Goal: Find specific page/section: Find specific page/section

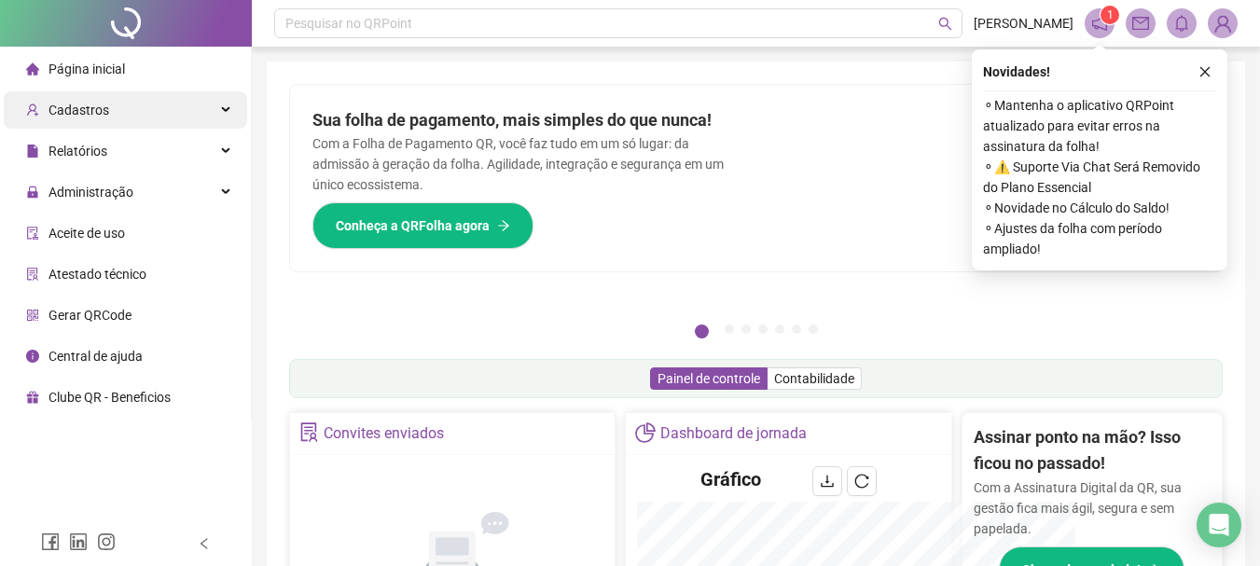
click at [116, 109] on div "Cadastros" at bounding box center [126, 109] width 244 height 37
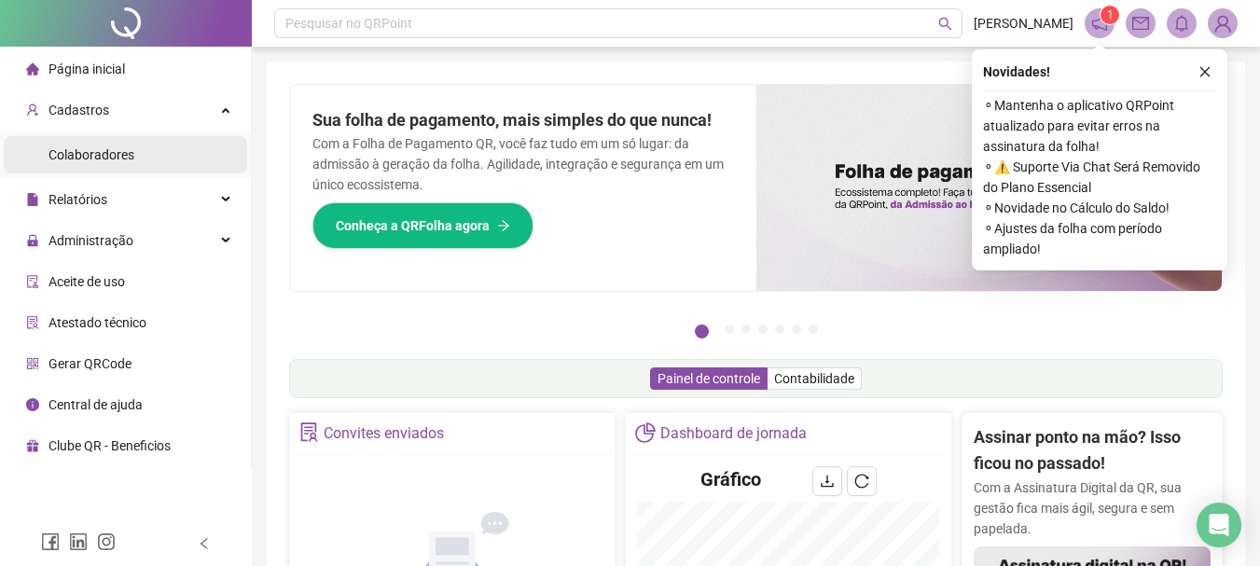
click at [130, 148] on span "Colaboradores" at bounding box center [92, 154] width 86 height 15
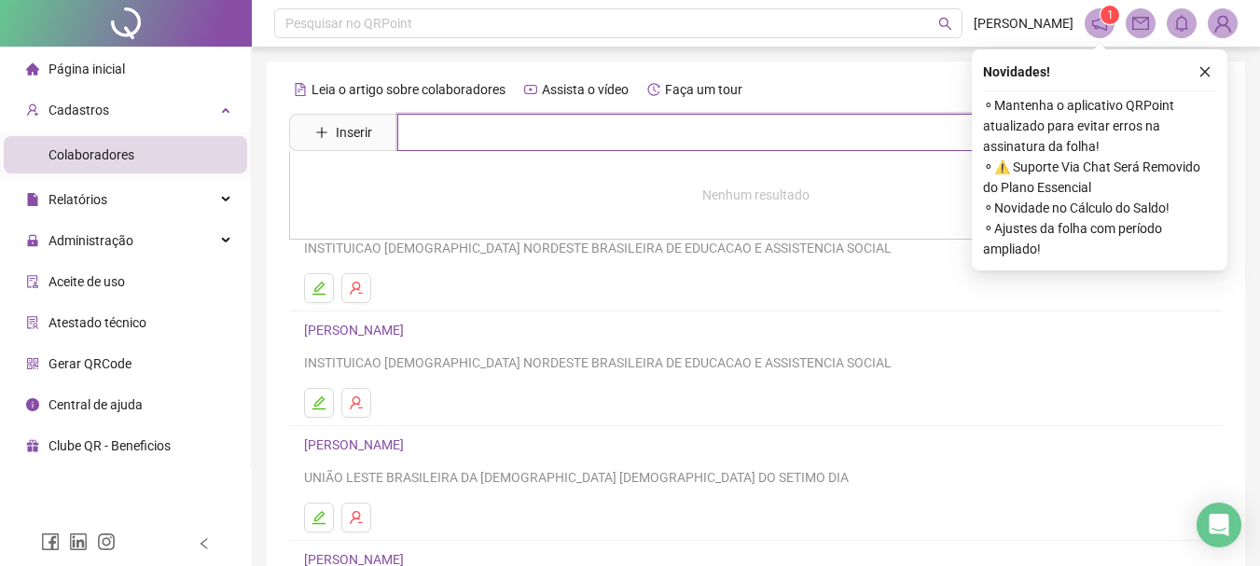
click at [494, 143] on input "text" at bounding box center [769, 132] width 745 height 37
type input "*"
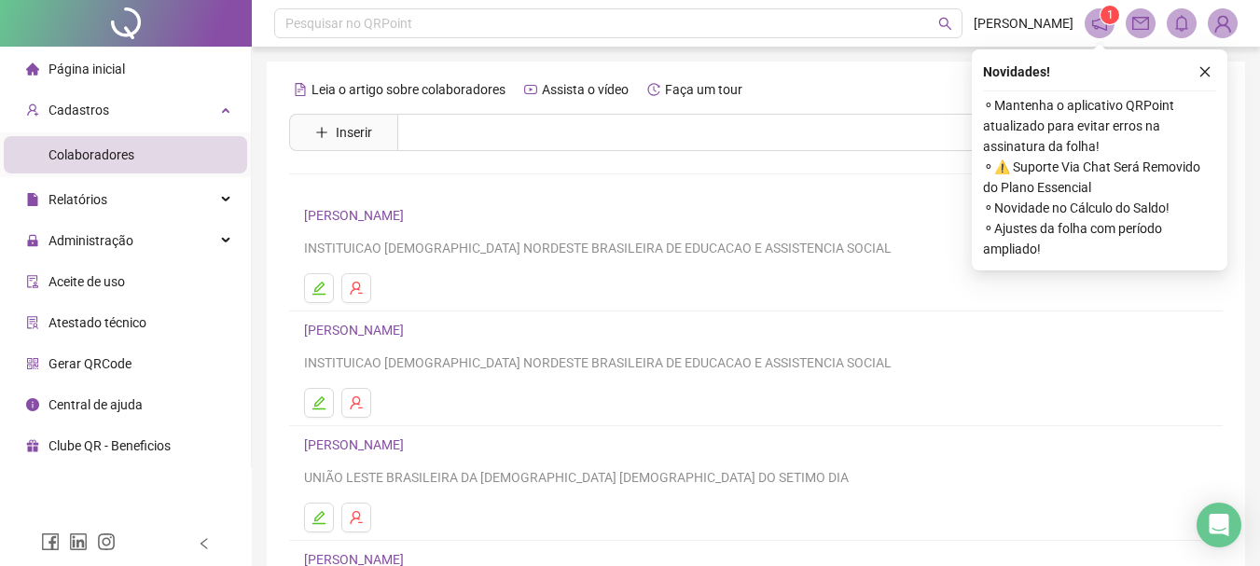
click at [257, 290] on div "Pesquisar no QRPoint [PERSON_NAME] 1 Leia o artigo sobre colaboradores Assista …" at bounding box center [756, 451] width 1009 height 902
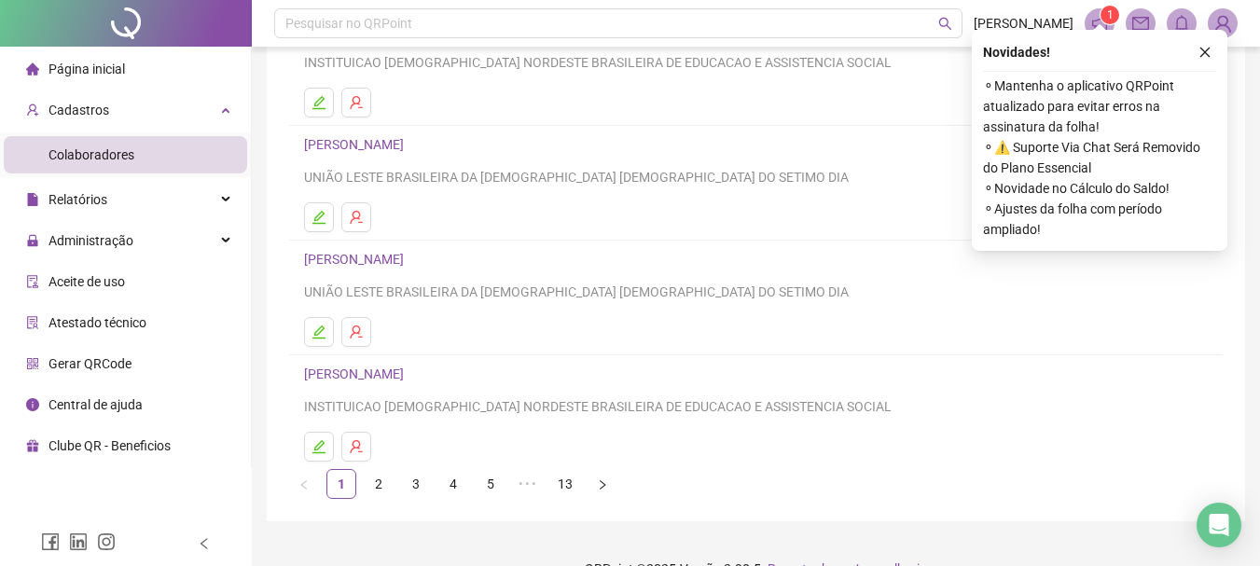
scroll to position [336, 0]
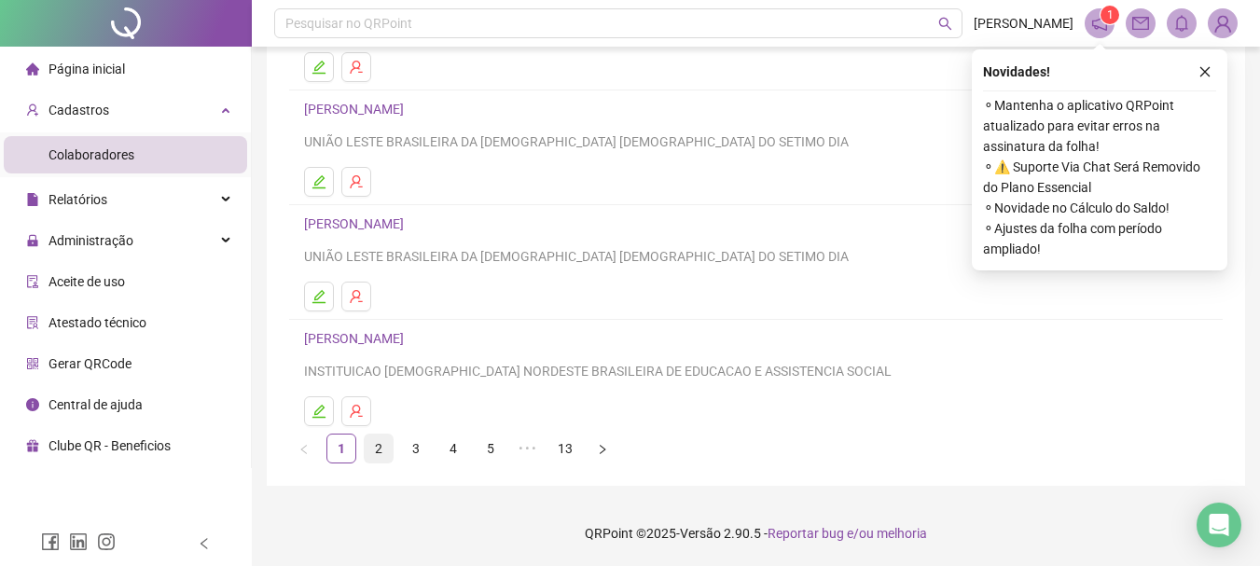
click at [369, 450] on link "2" at bounding box center [379, 449] width 28 height 28
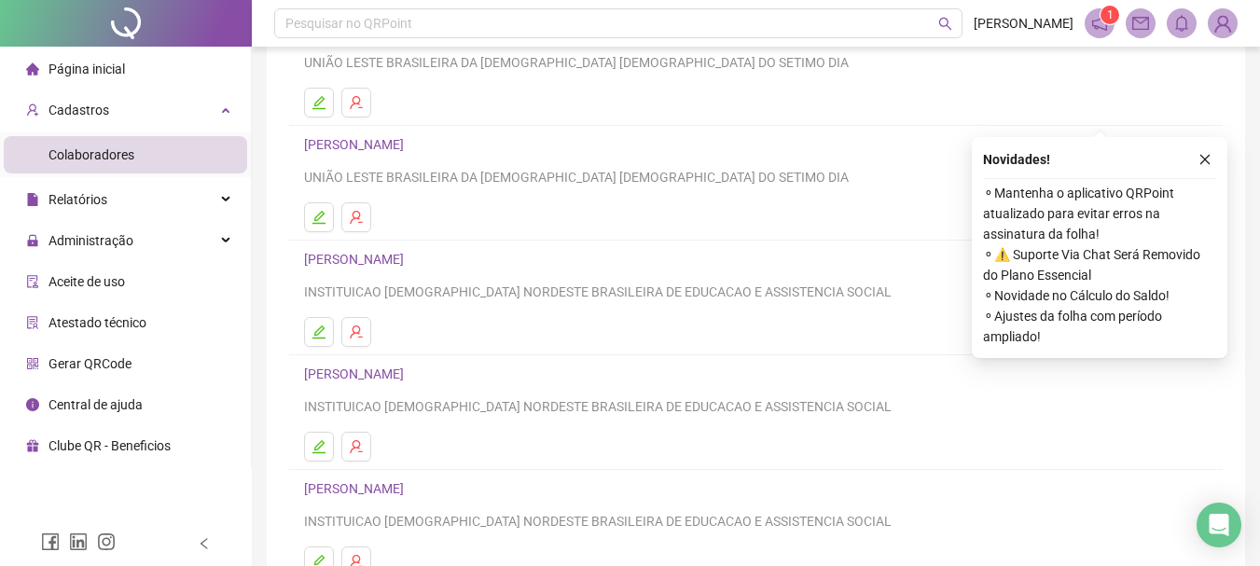
scroll to position [280, 0]
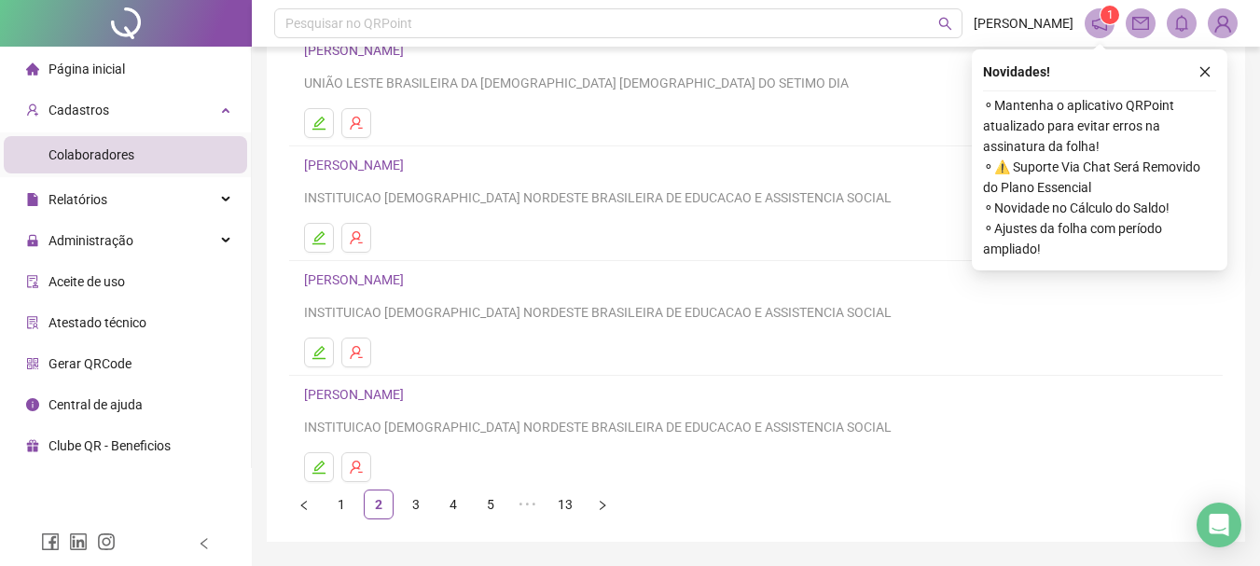
click at [410, 399] on link "[PERSON_NAME]" at bounding box center [356, 394] width 105 height 15
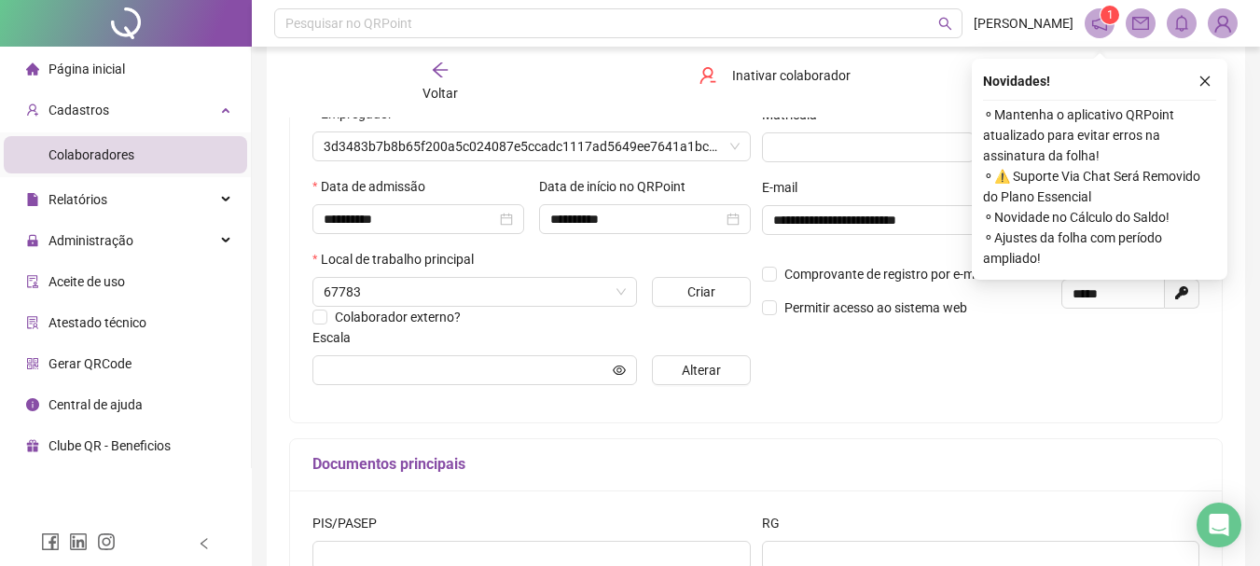
scroll to position [289, 0]
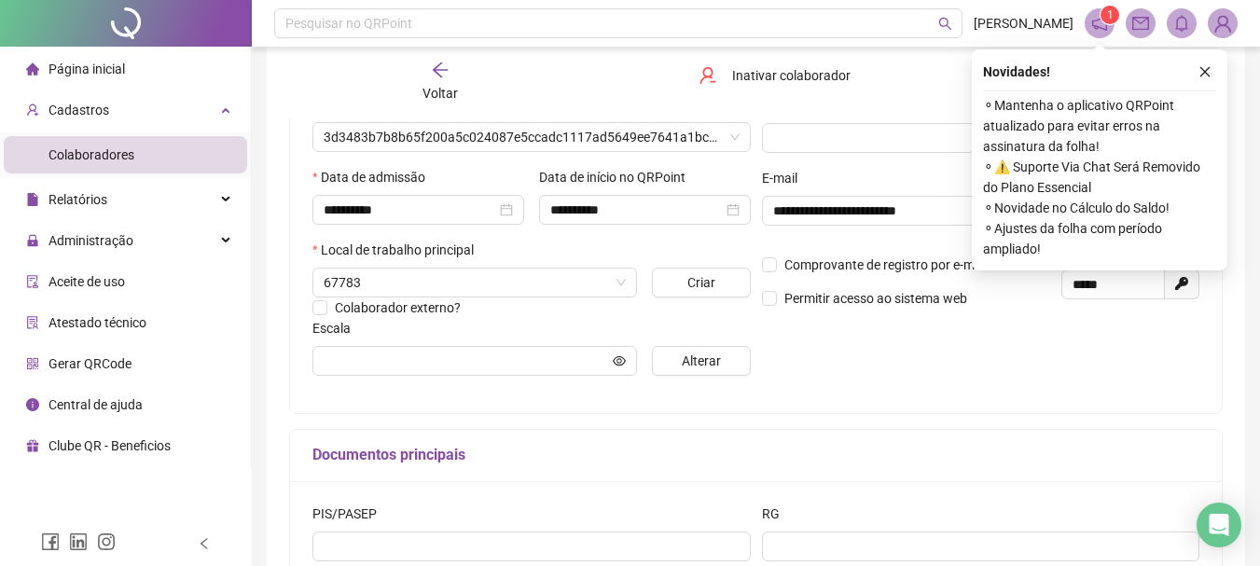
type input "**********"
click at [1199, 78] on button "button" at bounding box center [1205, 72] width 22 height 22
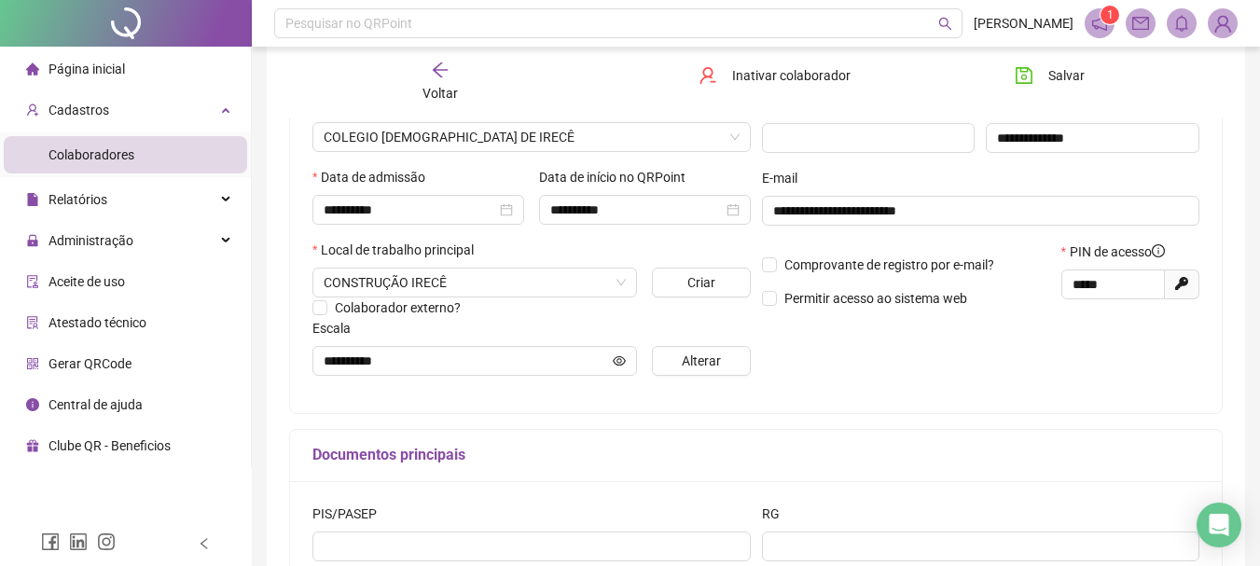
click at [443, 73] on icon "arrow-left" at bounding box center [440, 70] width 19 height 19
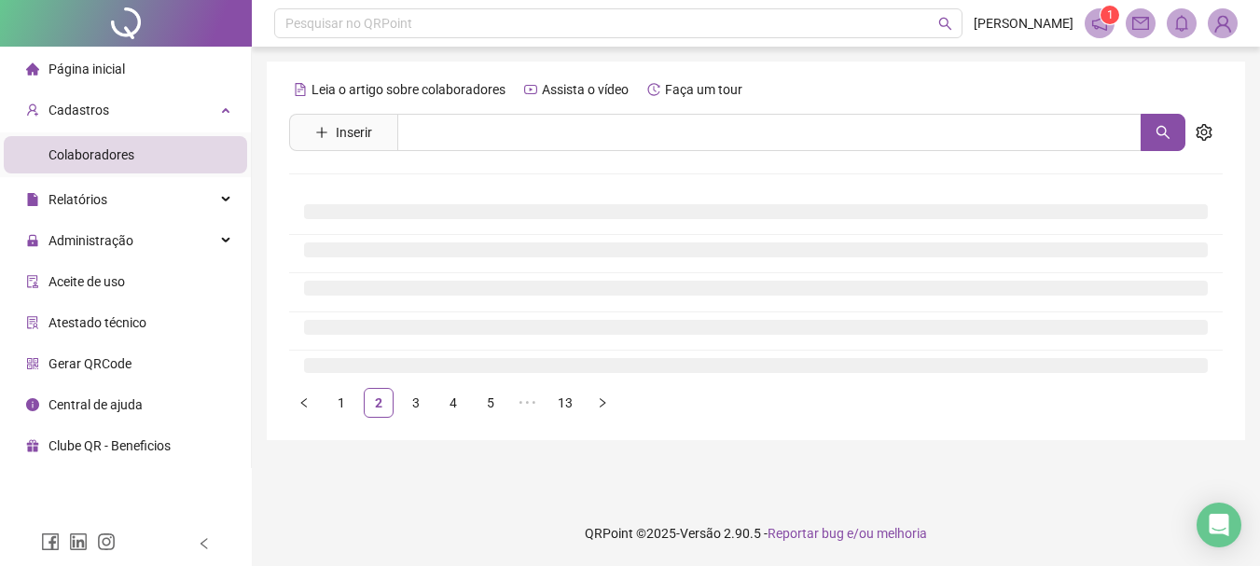
scroll to position [0, 0]
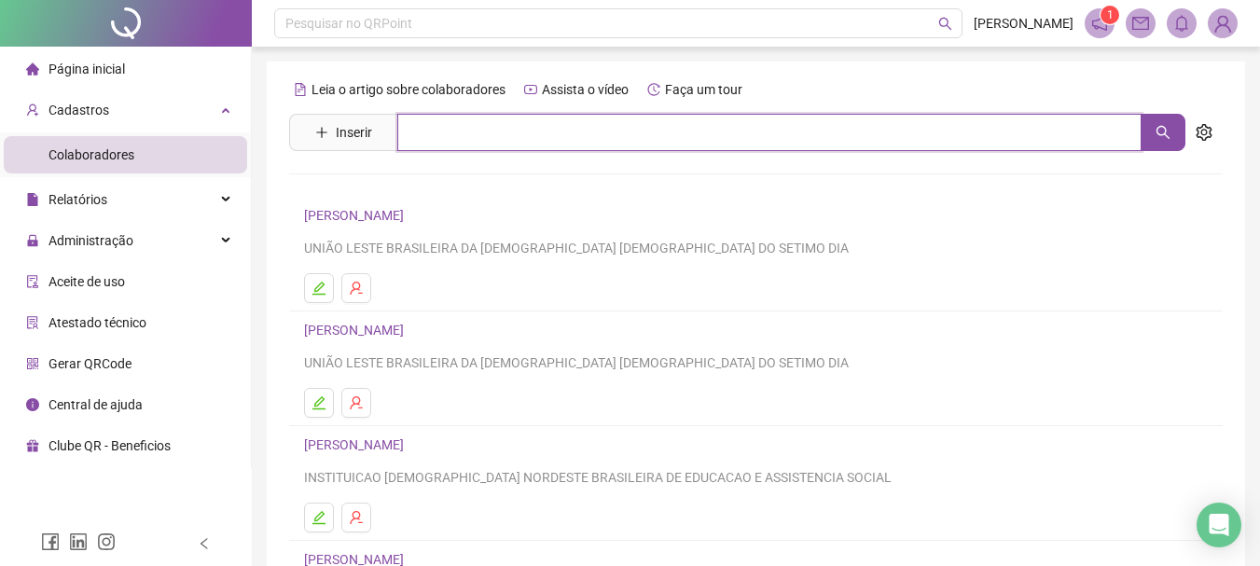
click at [498, 119] on input "text" at bounding box center [769, 132] width 745 height 37
type input "***"
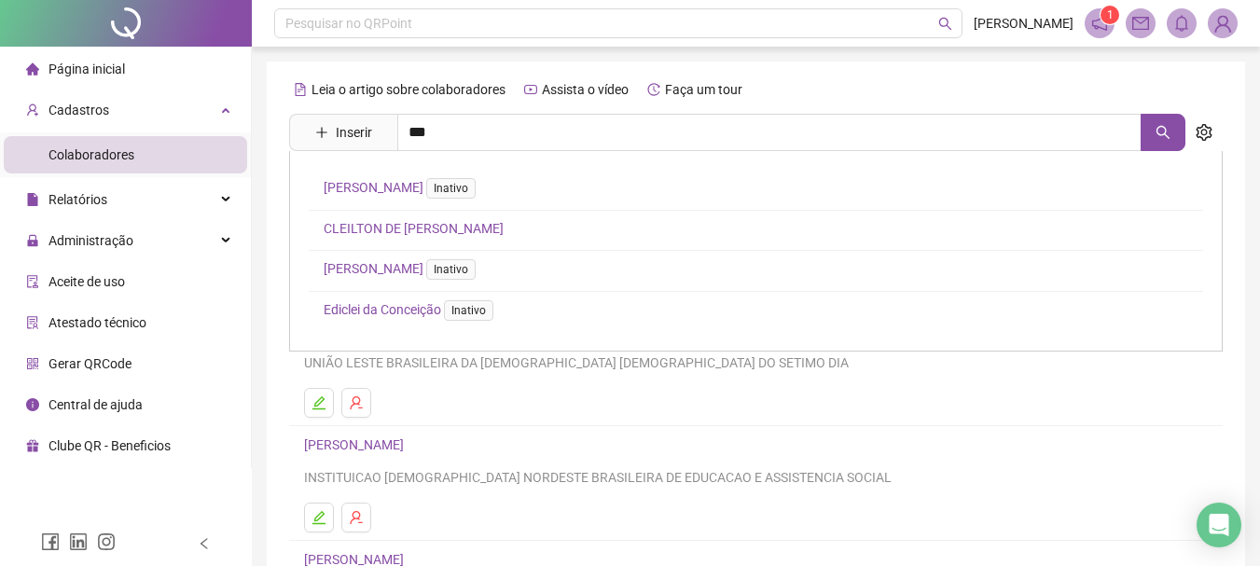
click at [434, 226] on link "CLEILTON DE [PERSON_NAME]" at bounding box center [414, 228] width 180 height 15
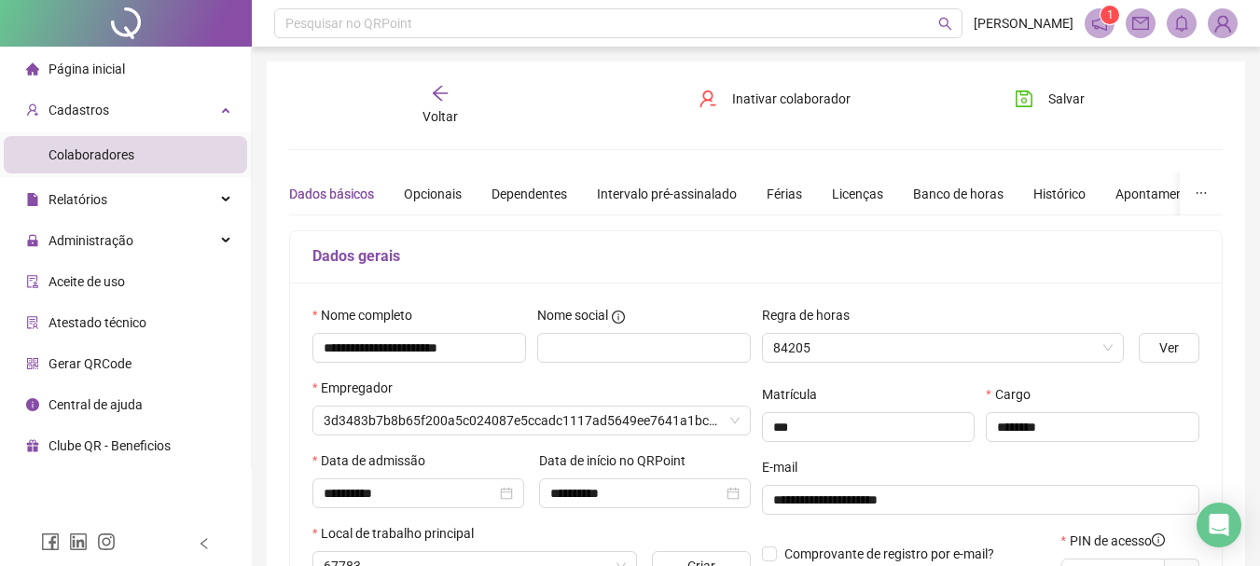
type input "**********"
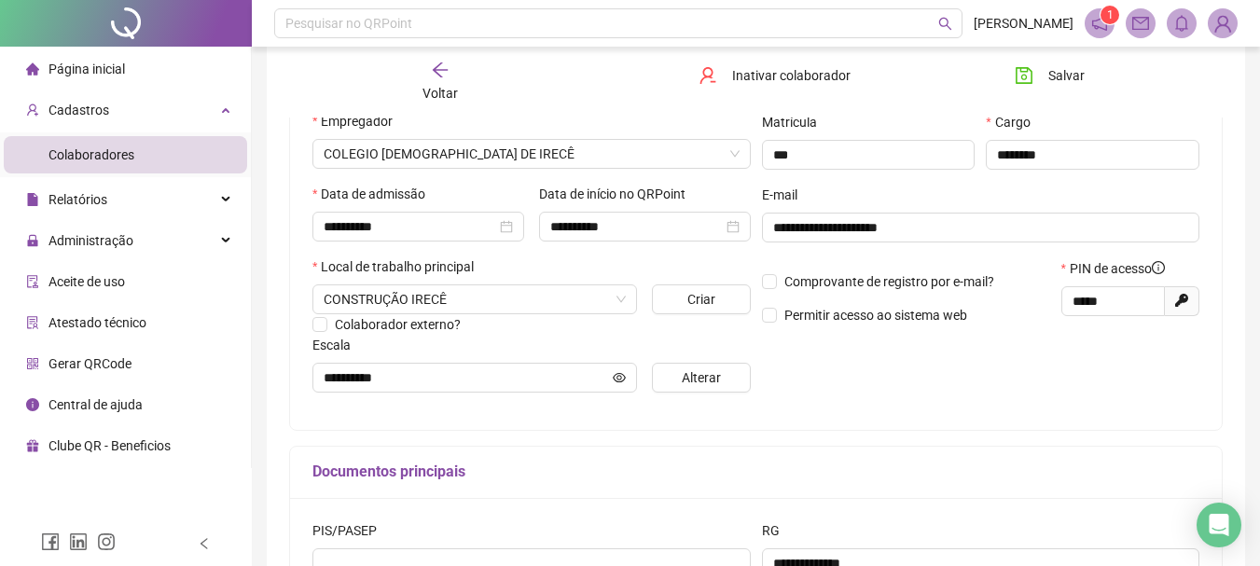
scroll to position [280, 0]
